Goal: Download file/media

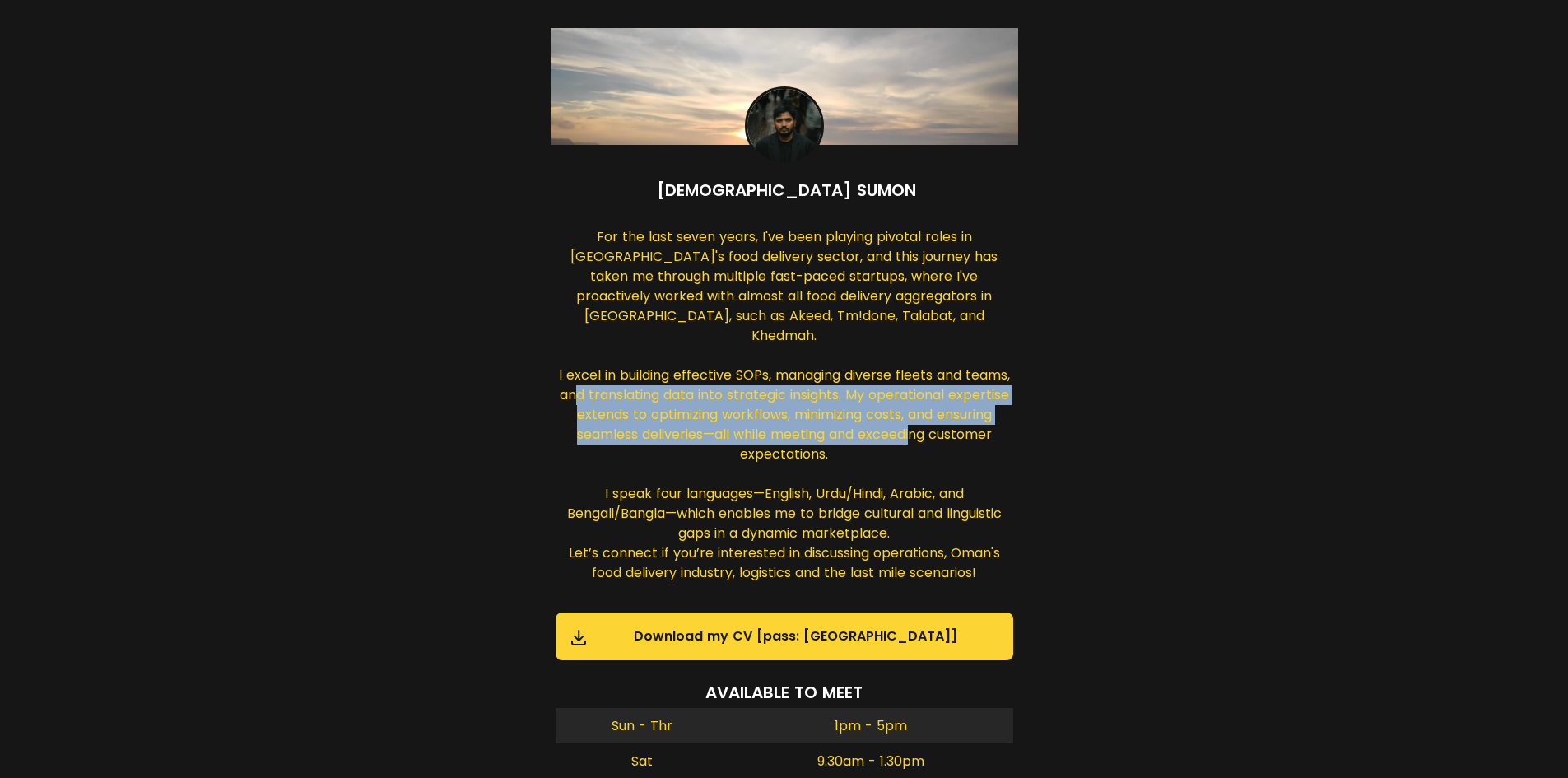
drag, startPoint x: 795, startPoint y: 381, endPoint x: 840, endPoint y: 450, distance: 82.4
click at [838, 447] on div "For the last seven years, I've been playing pivotal roles in [GEOGRAPHIC_DATA]'…" at bounding box center [784, 406] width 458 height 359
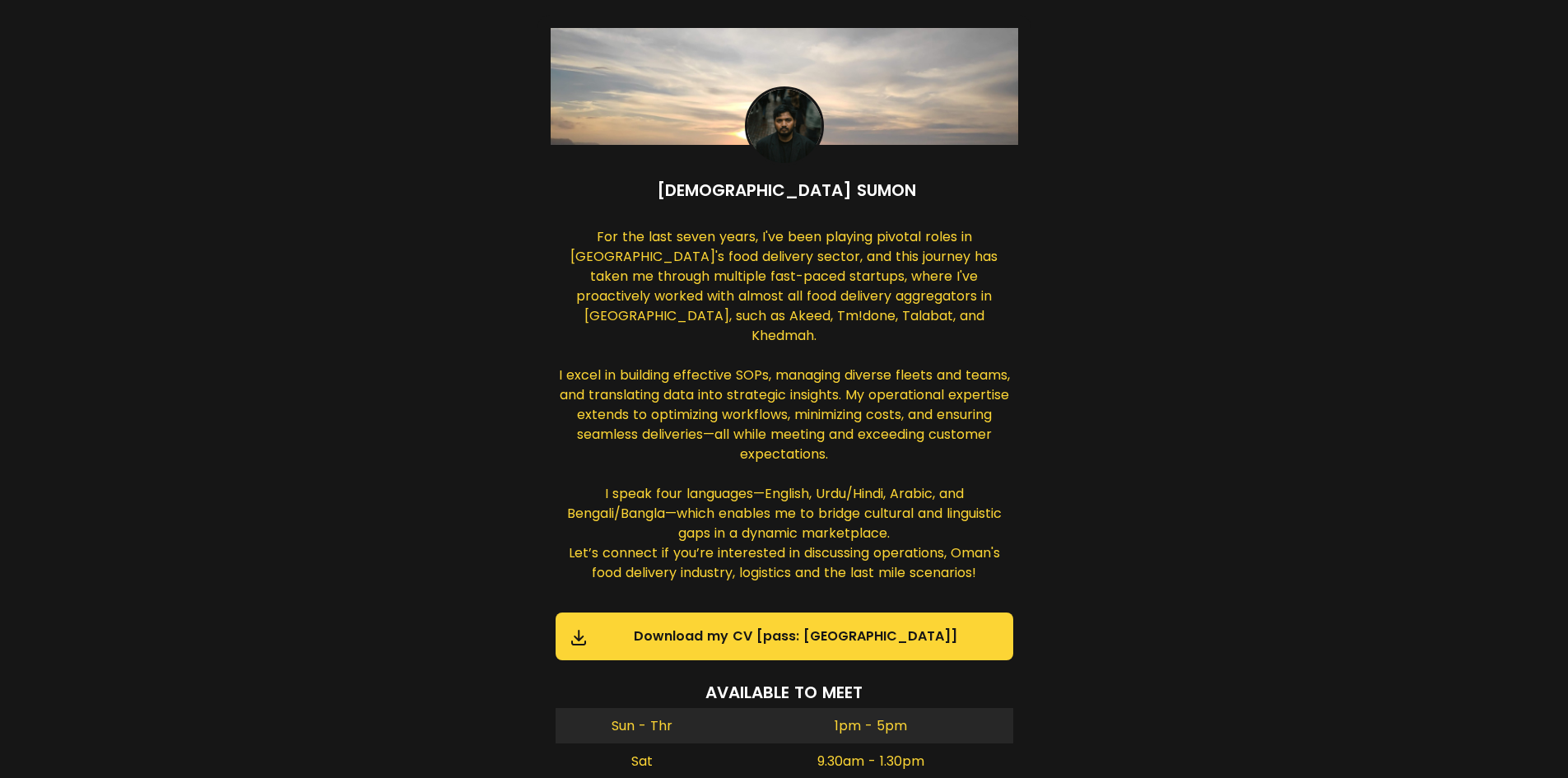
click at [845, 516] on div "For the last seven years, I've been playing pivotal roles in [GEOGRAPHIC_DATA]'…" at bounding box center [784, 406] width 458 height 359
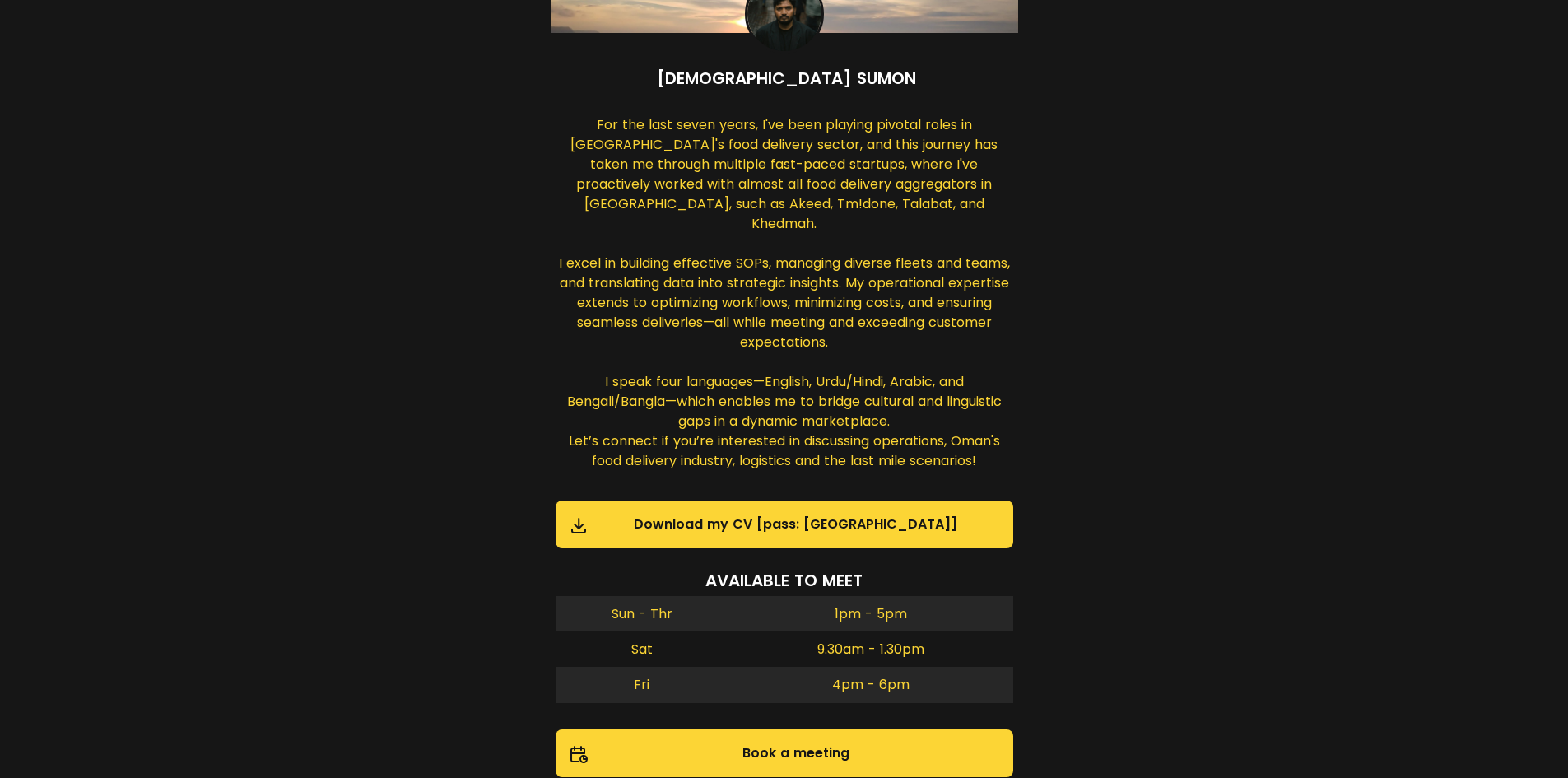
scroll to position [111, 0]
click at [767, 422] on div "For the last seven years, I've been playing pivotal roles in [GEOGRAPHIC_DATA]'…" at bounding box center [784, 295] width 458 height 359
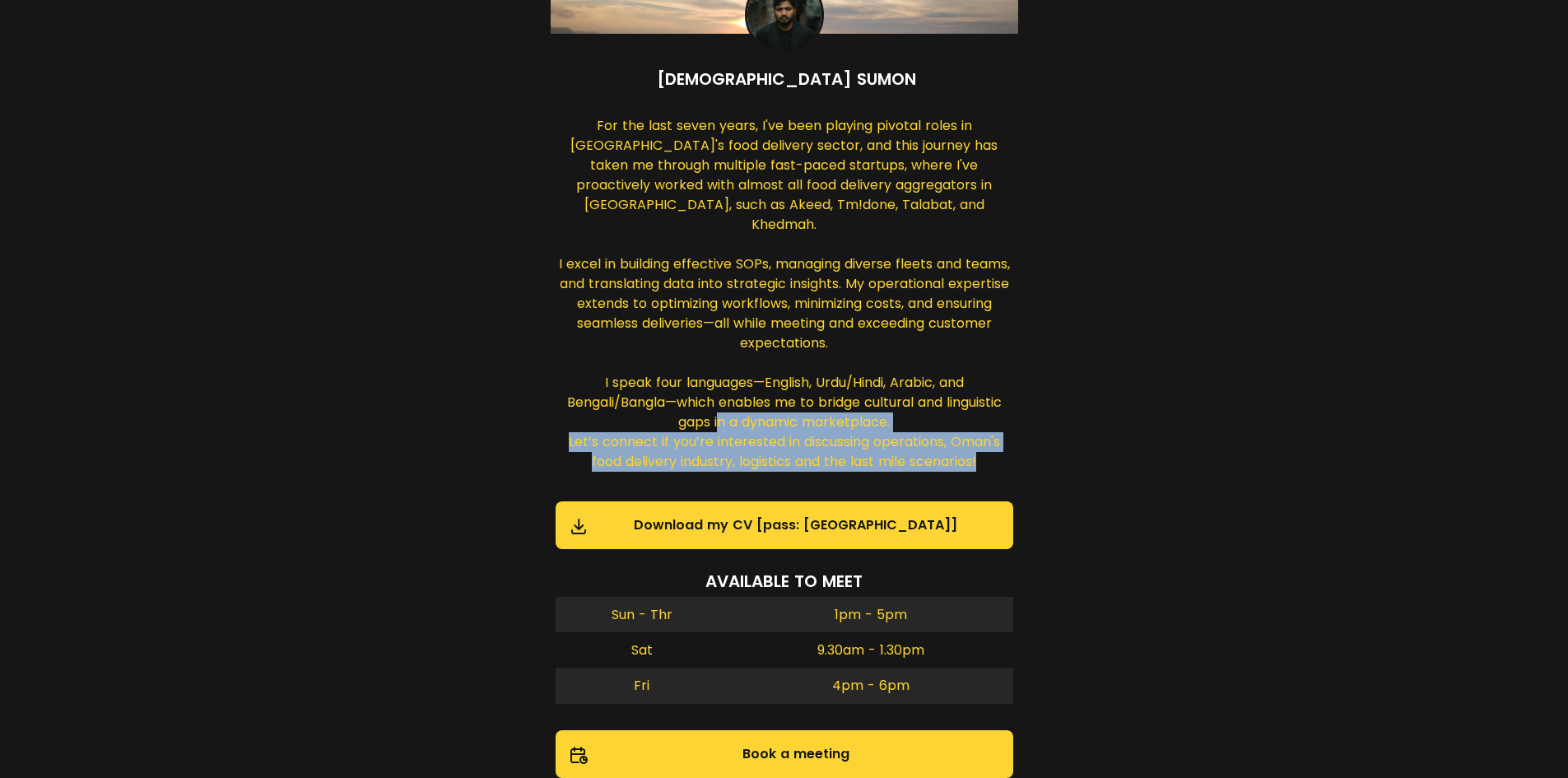
click at [767, 422] on div "For the last seven years, I've been playing pivotal roles in [GEOGRAPHIC_DATA]'…" at bounding box center [784, 295] width 458 height 359
click at [829, 430] on div "For the last seven years, I've been playing pivotal roles in [GEOGRAPHIC_DATA]'…" at bounding box center [784, 295] width 458 height 359
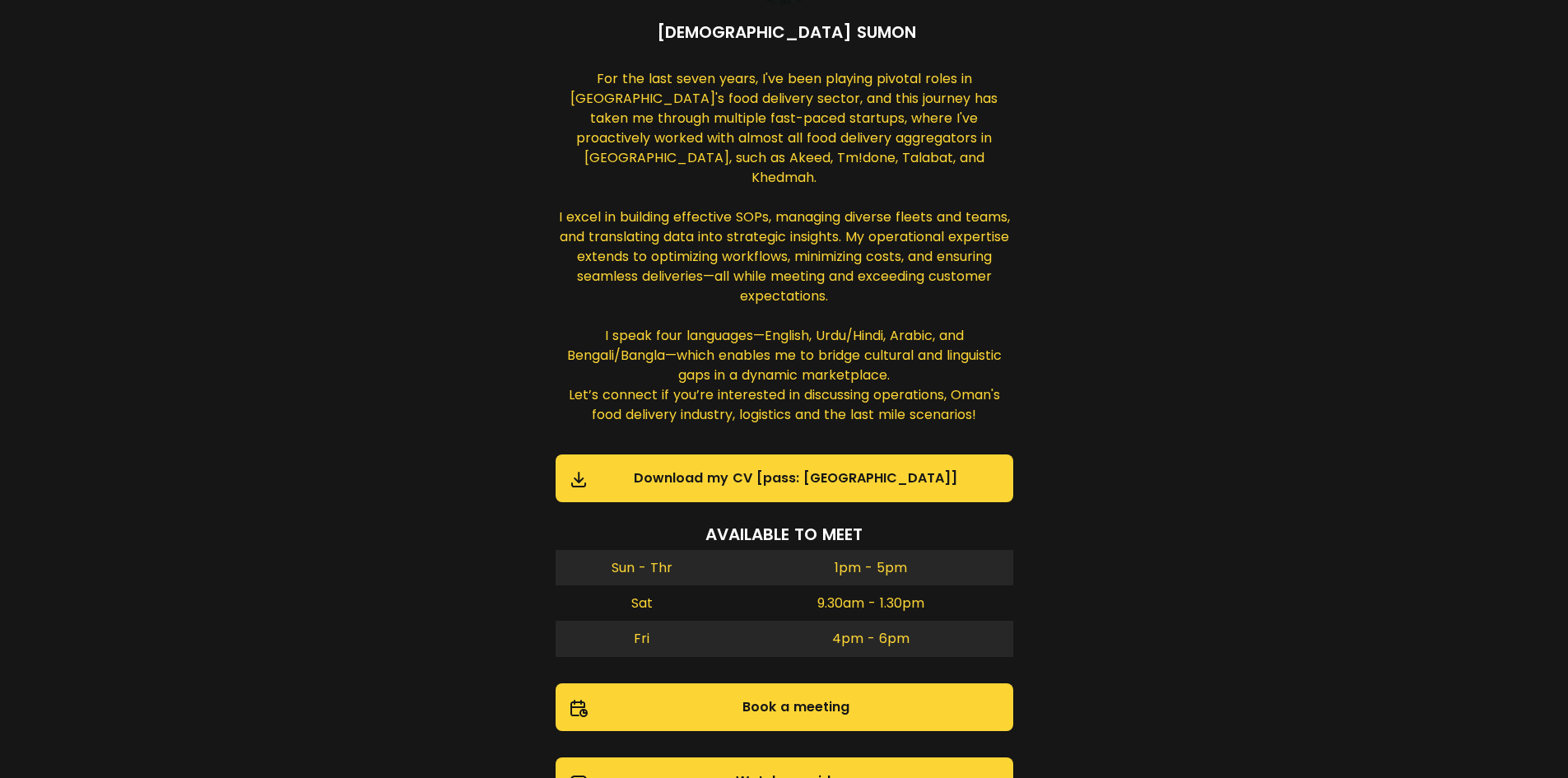
scroll to position [0, 0]
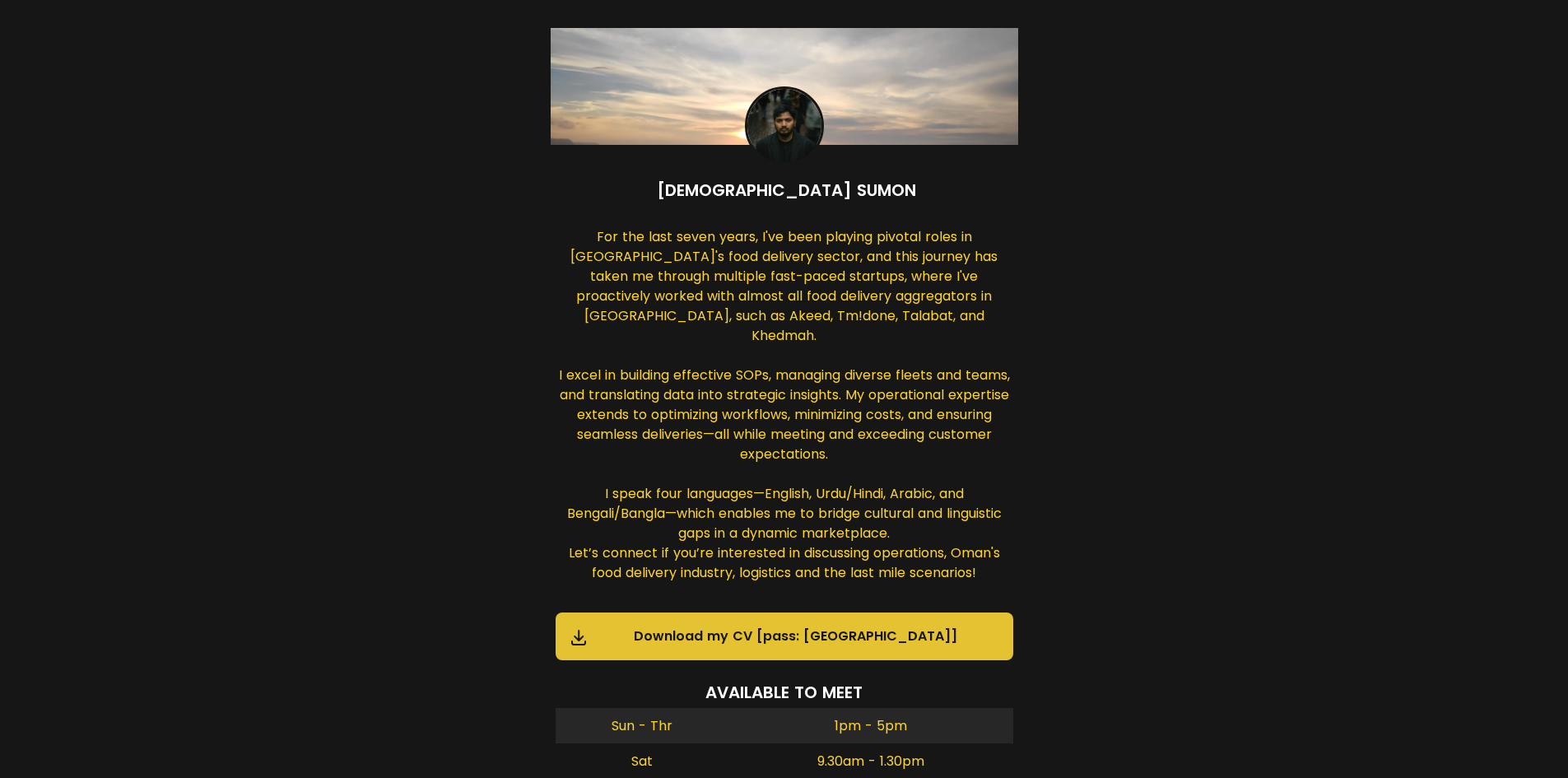
click at [728, 627] on span "Download my CV [pass: [GEOGRAPHIC_DATA]]" at bounding box center [788, 636] width 438 height 20
